Goal: Task Accomplishment & Management: Manage account settings

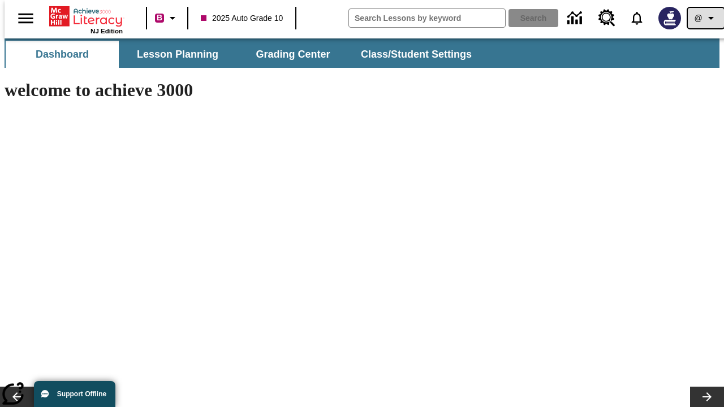
click at [704, 18] on icon "Profile/Settings" at bounding box center [711, 18] width 14 height 14
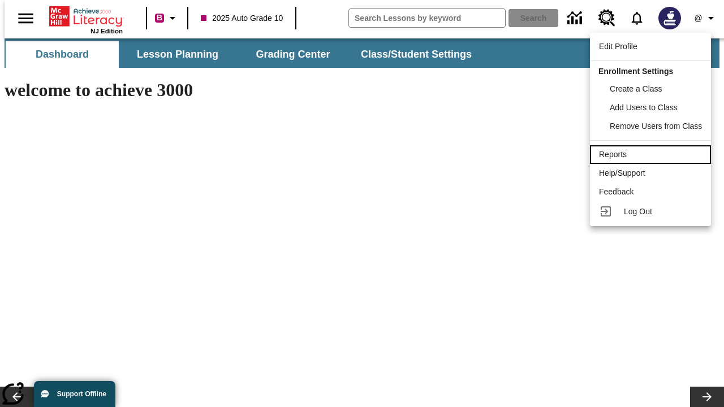
click at [652, 154] on div "Reports" at bounding box center [650, 155] width 103 height 12
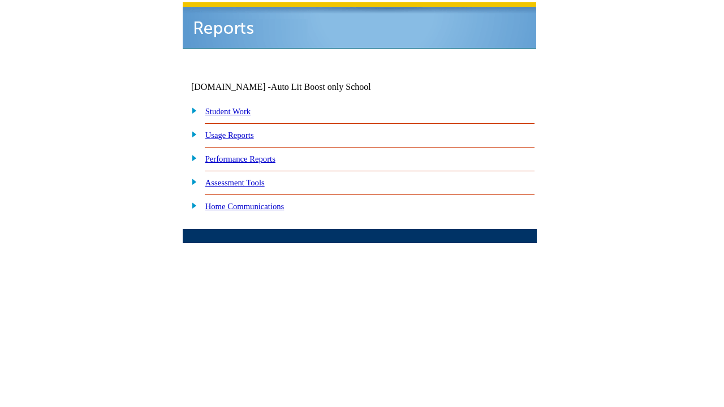
click at [252, 154] on link "Performance Reports" at bounding box center [240, 158] width 70 height 9
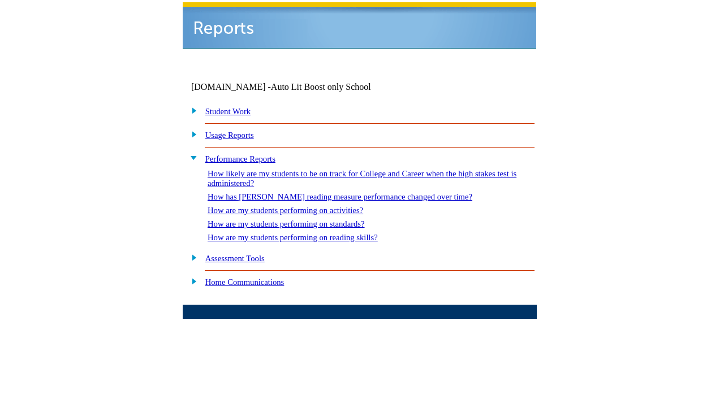
click at [297, 219] on link "How are my students performing on standards?" at bounding box center [285, 223] width 157 height 9
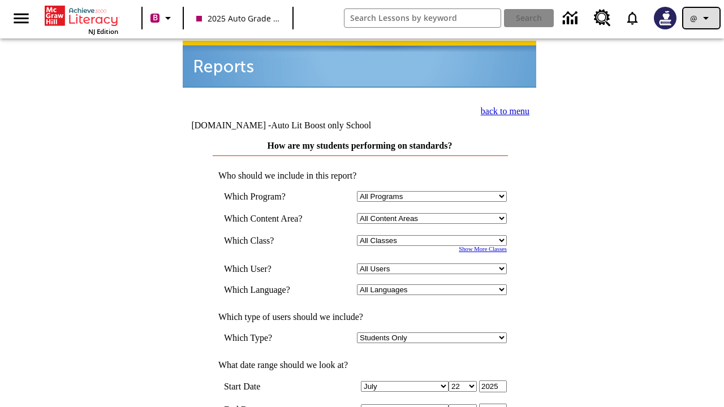
click at [701, 18] on icon "Profile/Settings" at bounding box center [706, 18] width 14 height 14
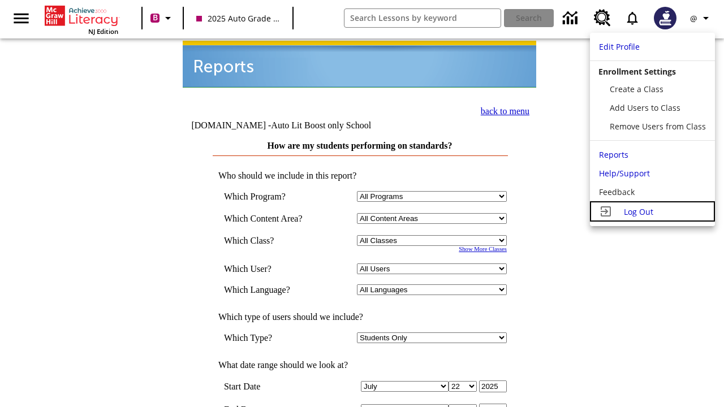
click at [652, 211] on span "Log Out" at bounding box center [637, 211] width 29 height 11
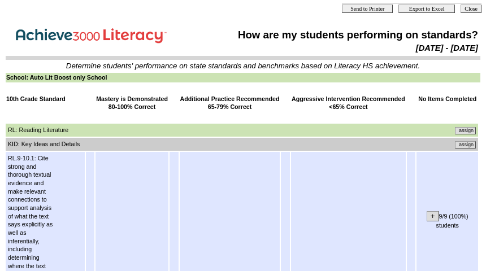
click at [470, 144] on input "assign" at bounding box center [465, 144] width 21 height 7
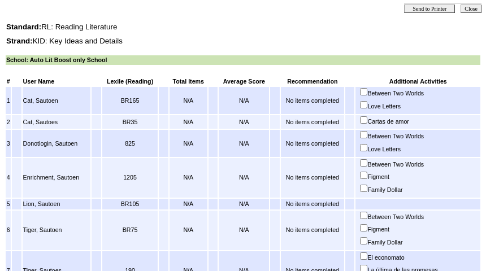
click at [367, 164] on input "Between Two Worlds" at bounding box center [363, 162] width 7 height 7
checkbox input "true"
